Goal: Check status: Check status

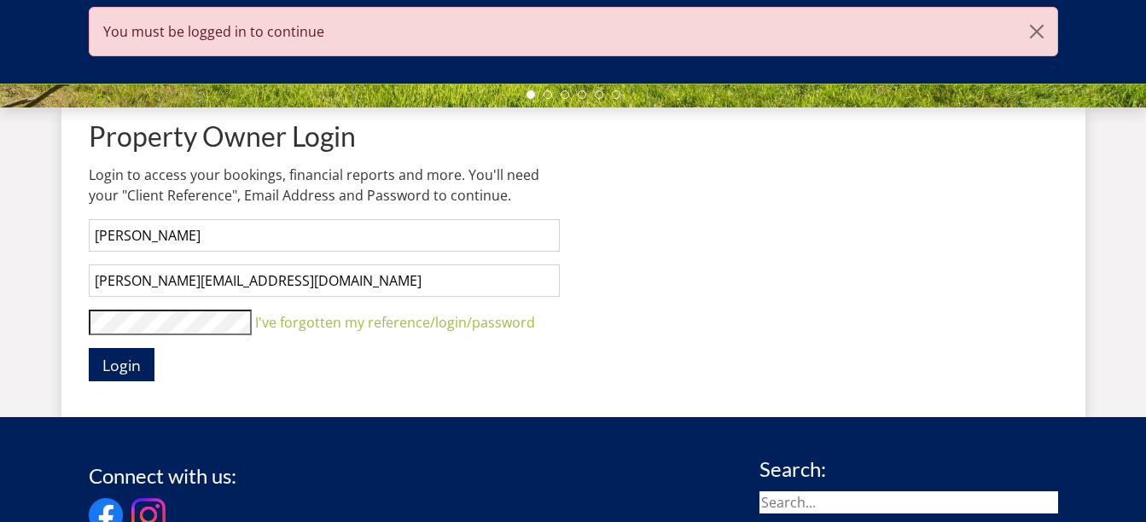
scroll to position [612, 0]
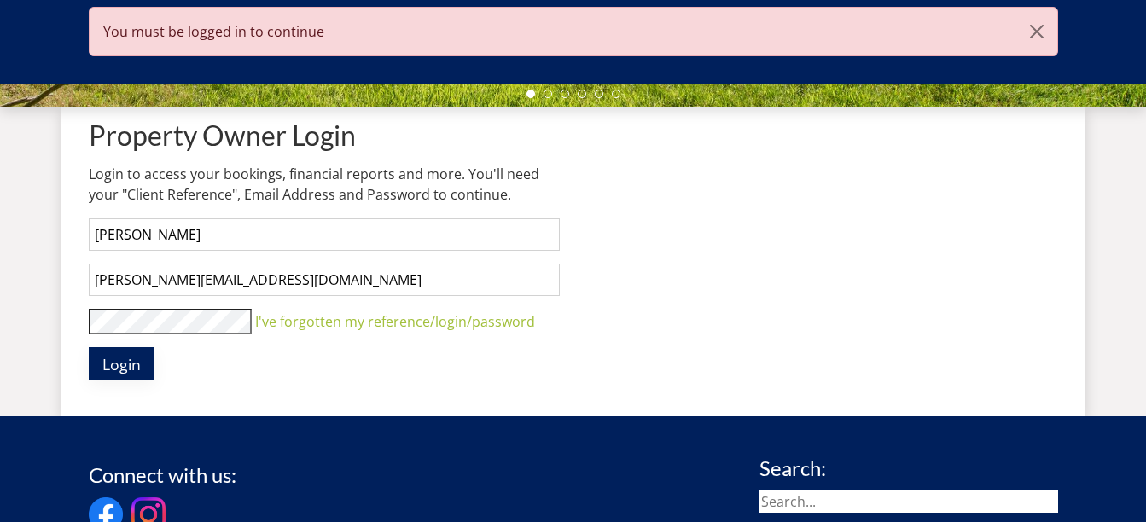
click at [117, 363] on span "Login" at bounding box center [121, 364] width 38 height 20
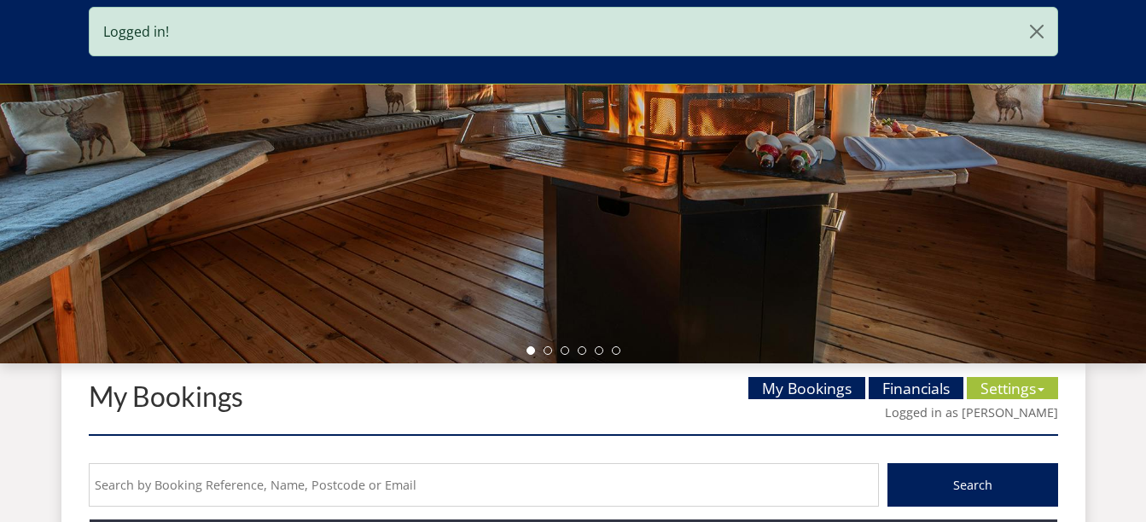
scroll to position [357, 0]
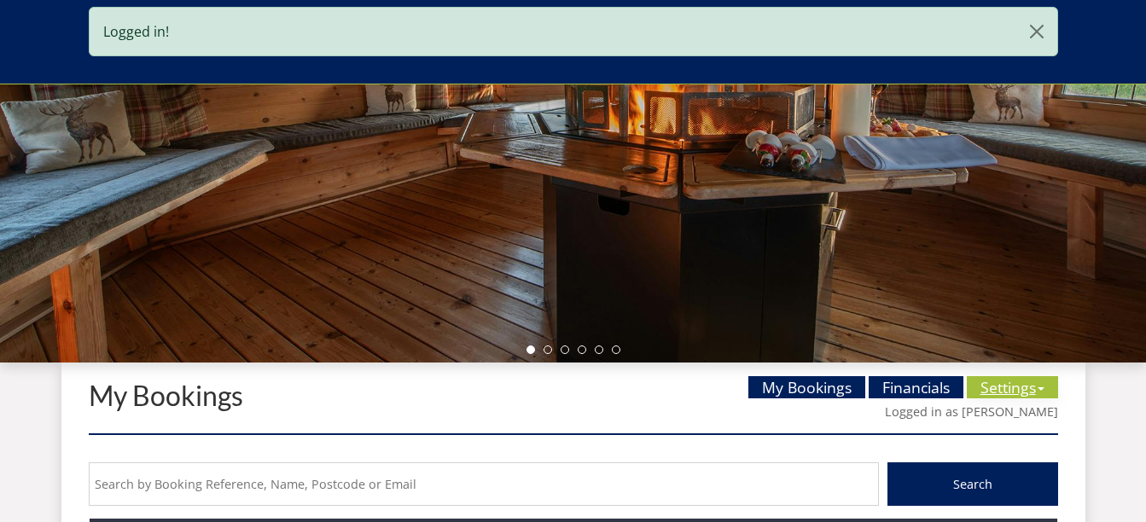
click at [1007, 388] on link "Settings" at bounding box center [1011, 387] width 91 height 22
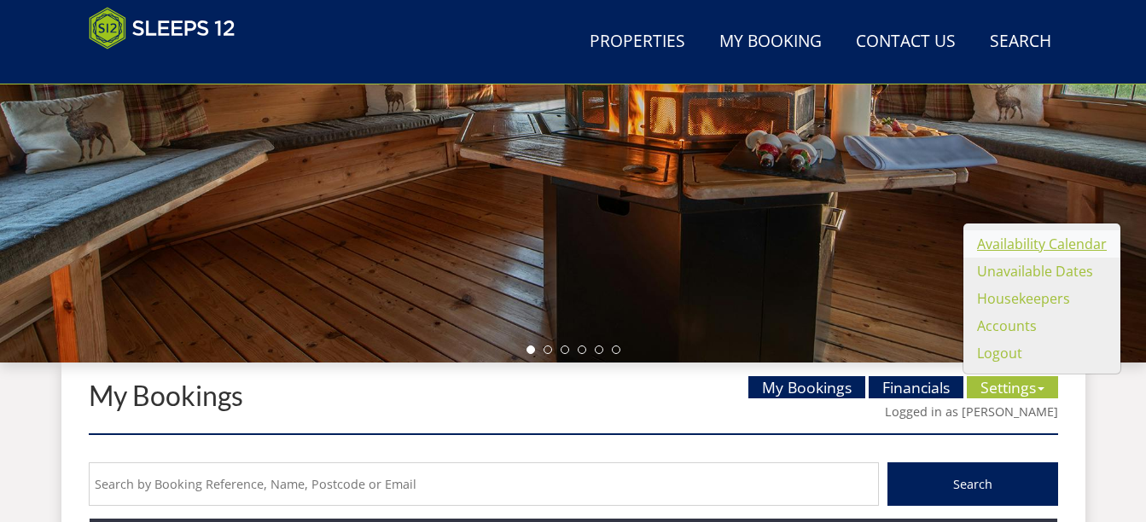
click at [1020, 244] on link "Availability Calendar" at bounding box center [1042, 244] width 130 height 19
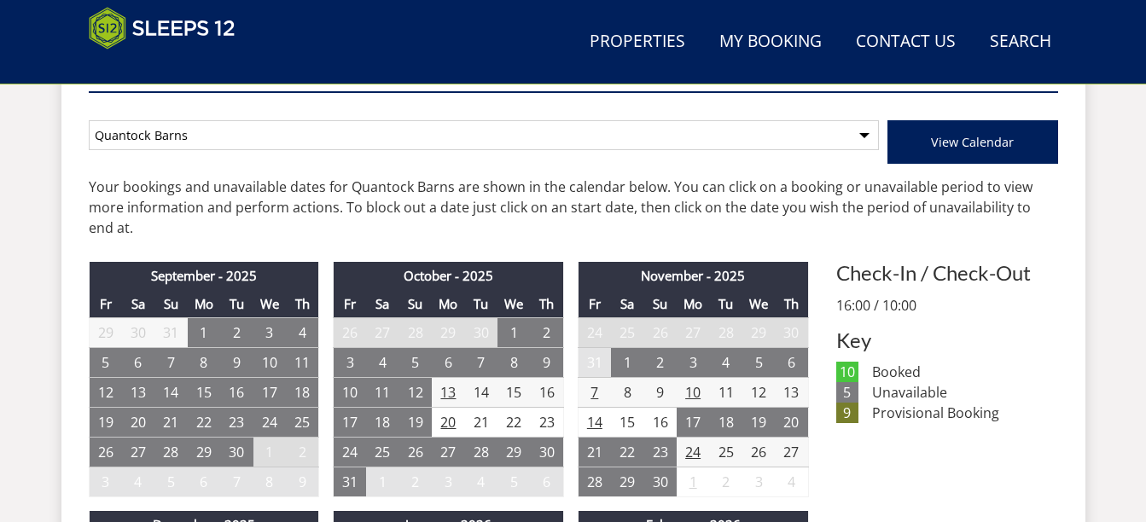
scroll to position [597, 0]
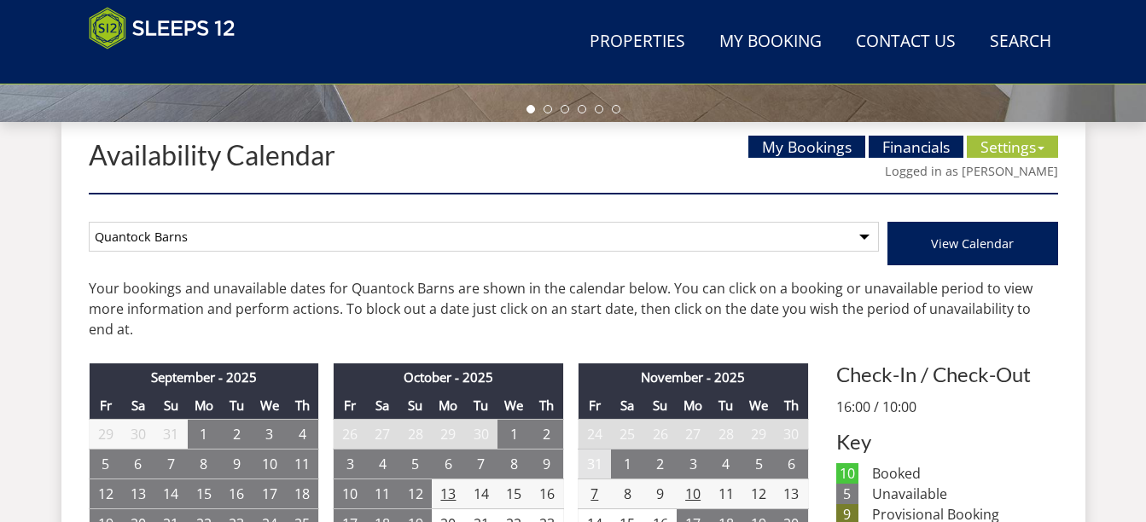
click at [271, 228] on select "Quantock Barns The Granary The Granary and Barns [GEOGRAPHIC_DATA] [GEOGRAPHIC_…" at bounding box center [484, 237] width 790 height 30
select select "328"
click at [89, 222] on select "Quantock Barns The Granary The Granary and Barns [GEOGRAPHIC_DATA] [GEOGRAPHIC_…" at bounding box center [484, 237] width 790 height 30
click at [995, 235] on span "View Calendar" at bounding box center [972, 243] width 83 height 16
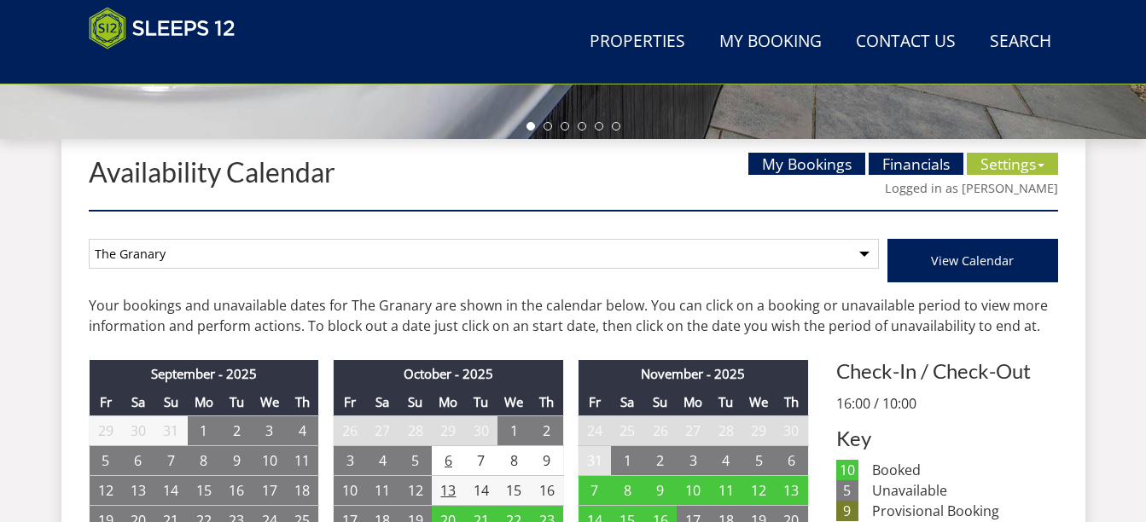
scroll to position [682, 0]
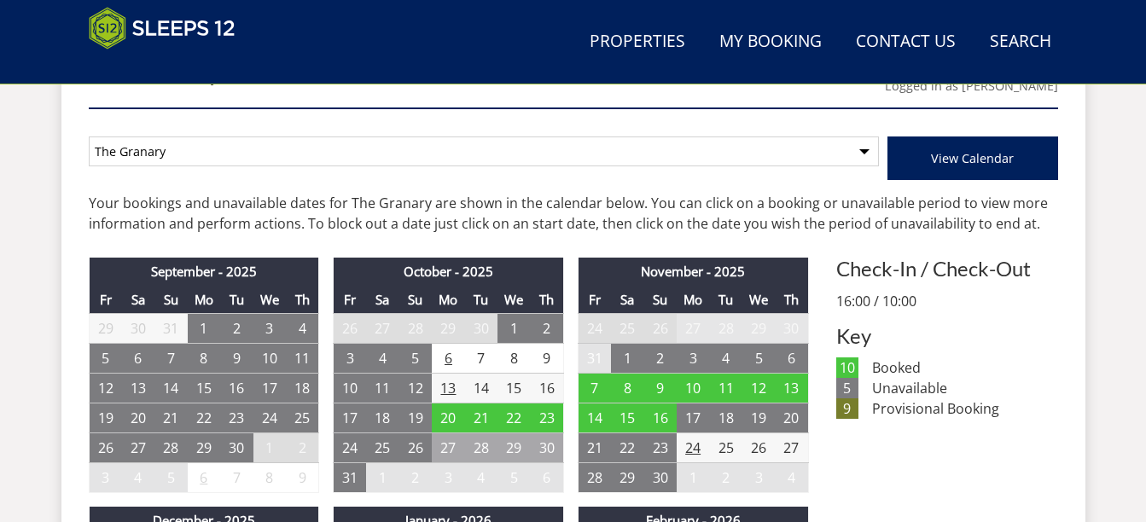
click at [171, 151] on select "Quantock Barns The Granary The Granary and Barns [GEOGRAPHIC_DATA] [GEOGRAPHIC_…" at bounding box center [484, 151] width 790 height 30
select select "792"
click at [89, 136] on select "Quantock Barns The Granary The Granary and Barns [GEOGRAPHIC_DATA] [GEOGRAPHIC_…" at bounding box center [484, 151] width 790 height 30
click at [964, 162] on span "View Calendar" at bounding box center [972, 158] width 83 height 16
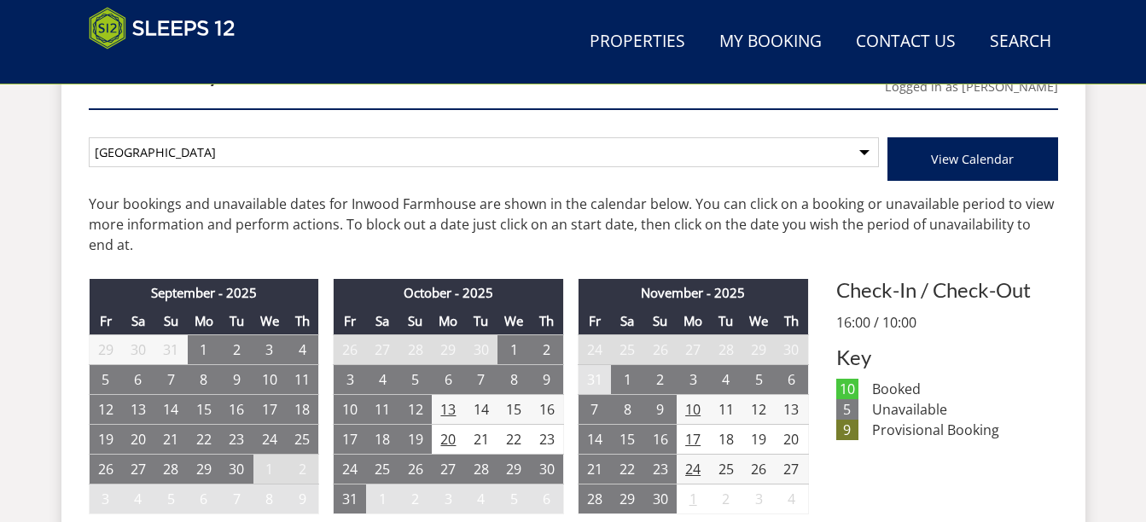
scroll to position [682, 0]
